Goal: Transaction & Acquisition: Purchase product/service

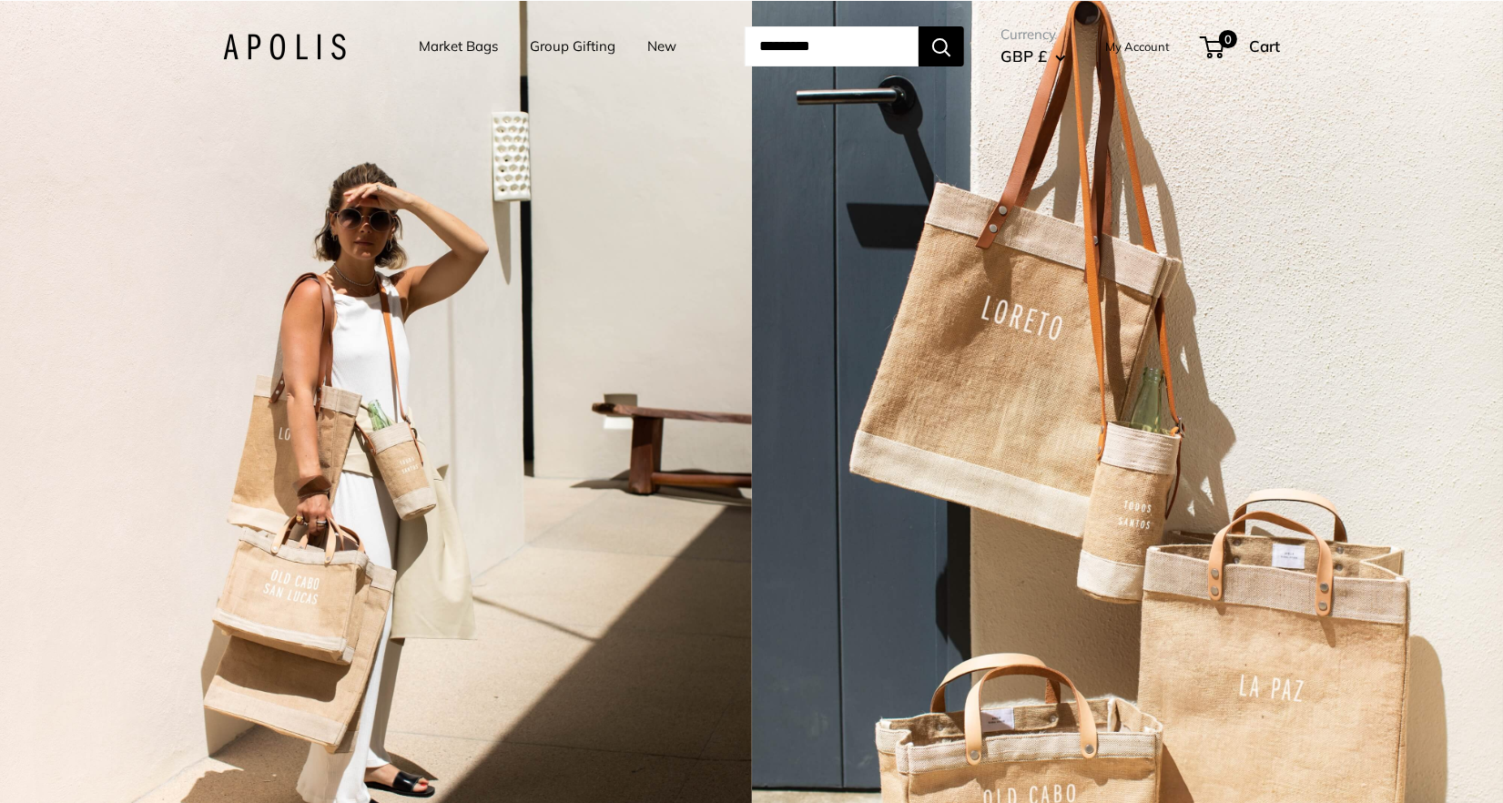
click at [813, 49] on input "Search..." at bounding box center [832, 46] width 174 height 40
click at [822, 42] on input "Search..." at bounding box center [832, 46] width 174 height 40
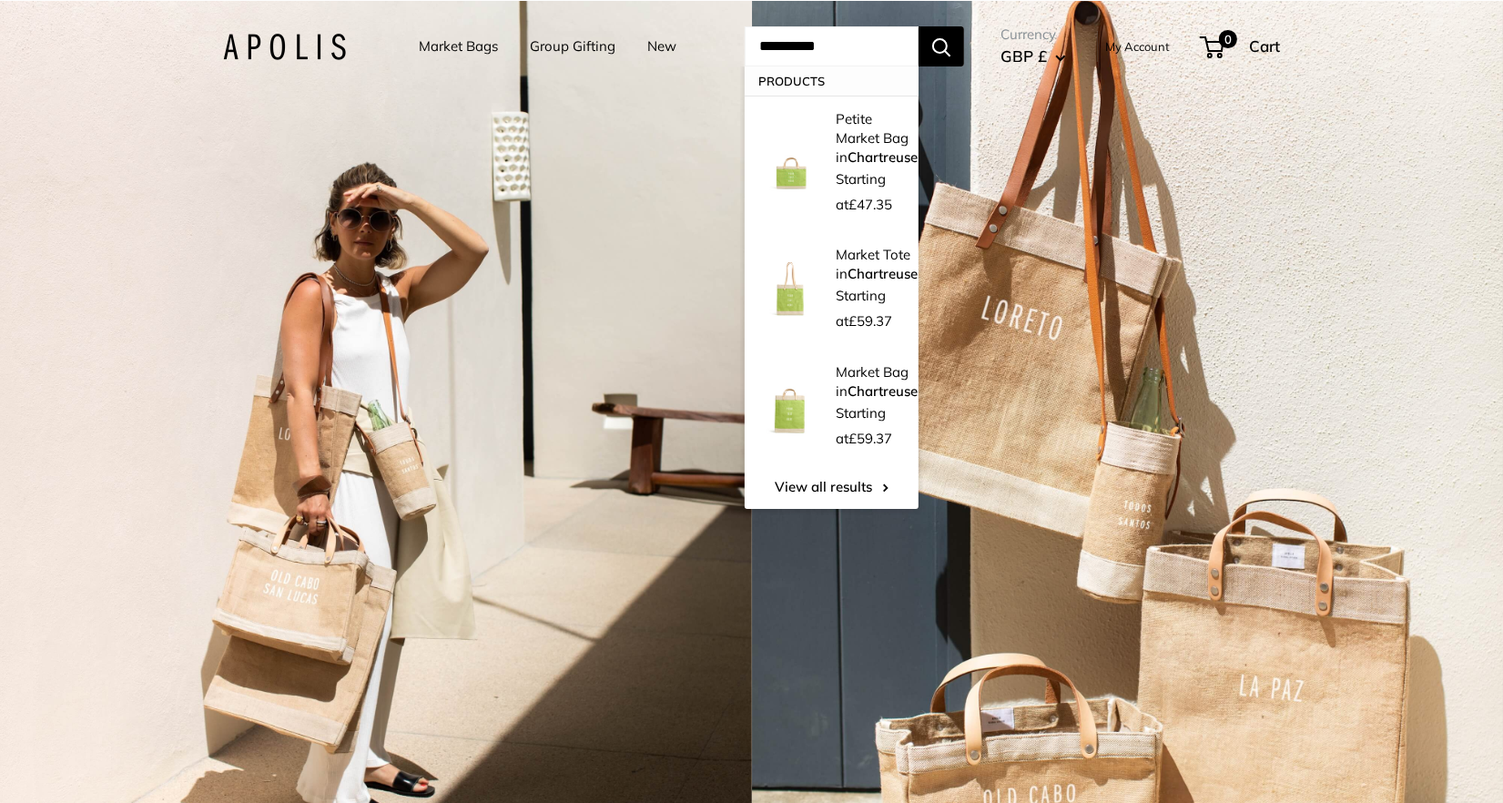
type input "**********"
click at [951, 52] on button "Search" at bounding box center [942, 46] width 46 height 40
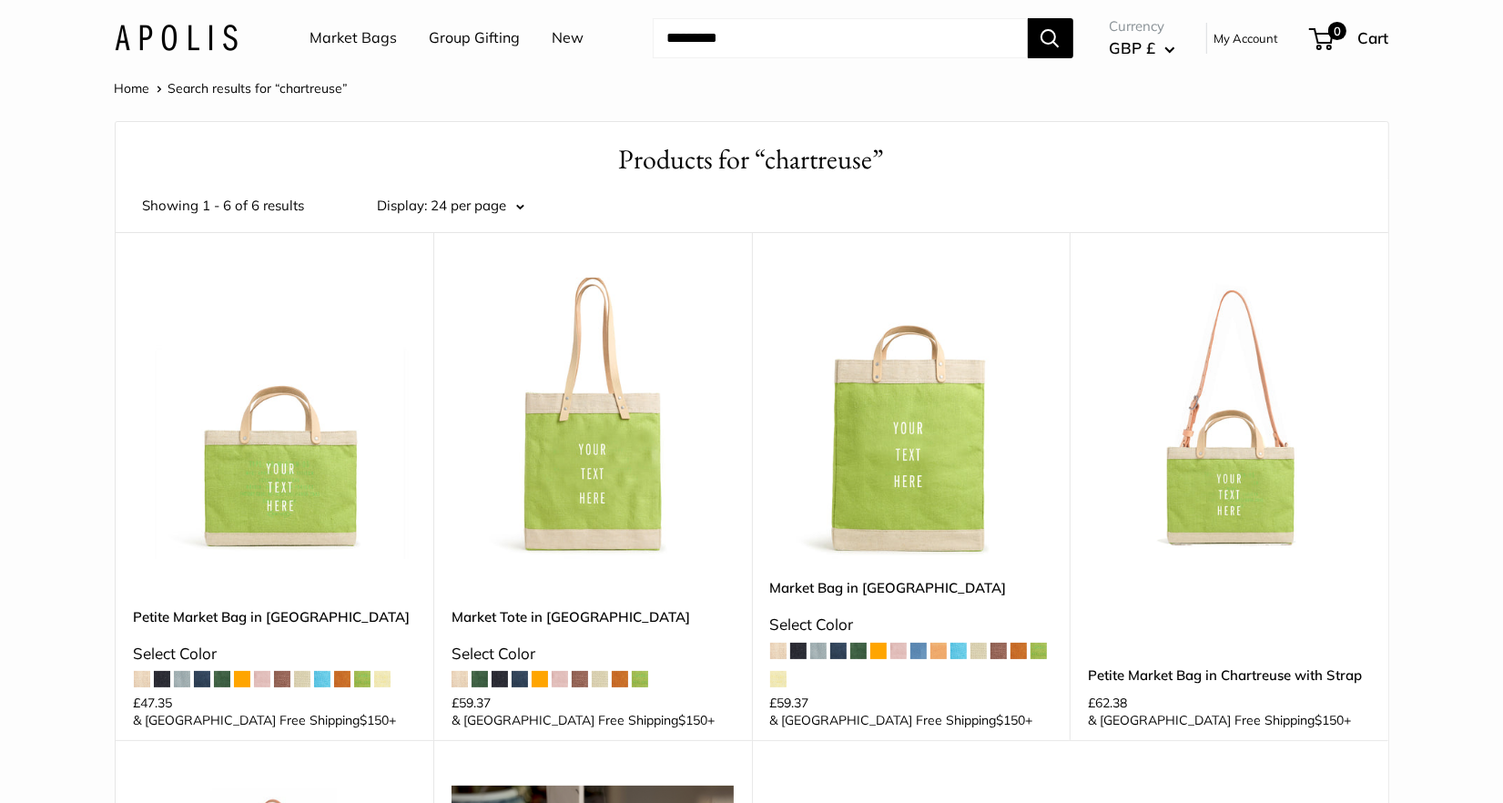
click at [1141, 51] on span "GBP £" at bounding box center [1133, 47] width 46 height 19
click at [1161, 205] on button "USD $" at bounding box center [1190, 208] width 167 height 31
click at [0, 0] on img at bounding box center [0, 0] width 0 height 0
